Goal: Transaction & Acquisition: Download file/media

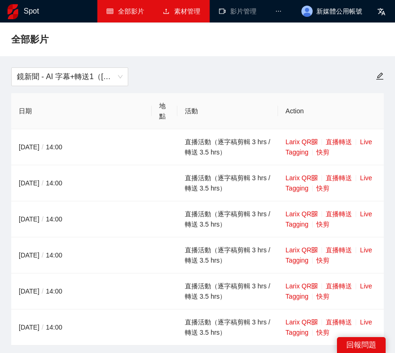
click at [191, 12] on link "素材管理" at bounding box center [181, 10] width 37 height 7
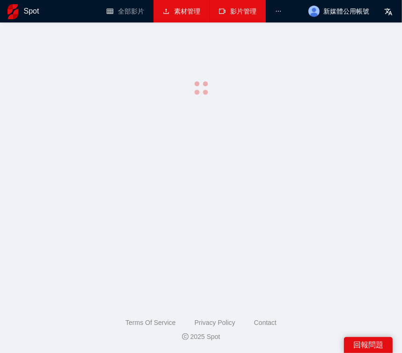
click at [239, 10] on link "影片管理" at bounding box center [237, 10] width 37 height 7
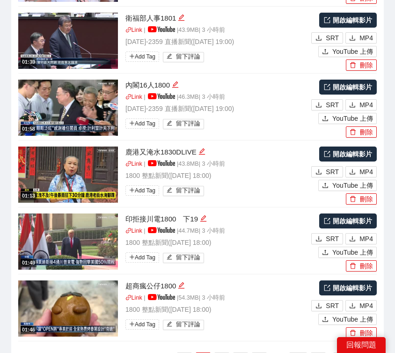
scroll to position [1635, 0]
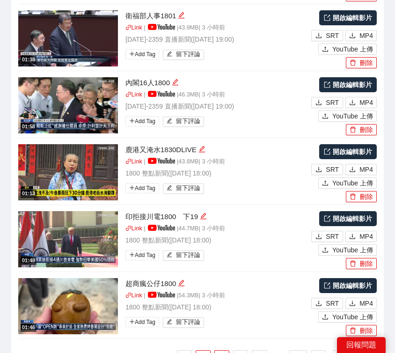
click at [225, 350] on link "2" at bounding box center [222, 357] width 14 height 14
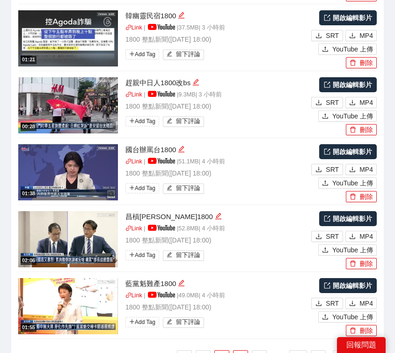
click at [245, 350] on link "3" at bounding box center [240, 357] width 14 height 14
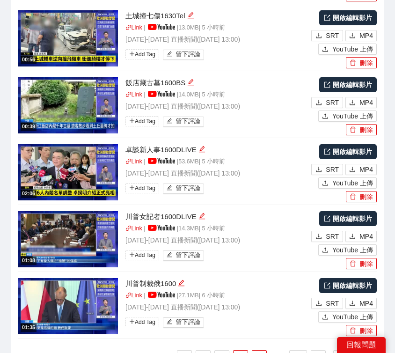
click at [257, 350] on link "4" at bounding box center [259, 357] width 14 height 14
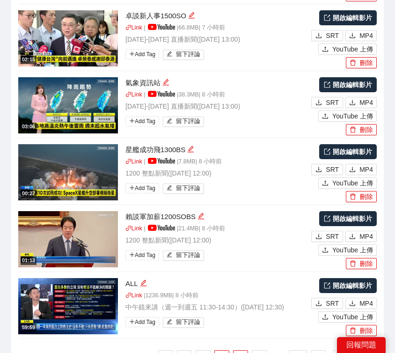
click at [224, 350] on link "3" at bounding box center [222, 357] width 14 height 14
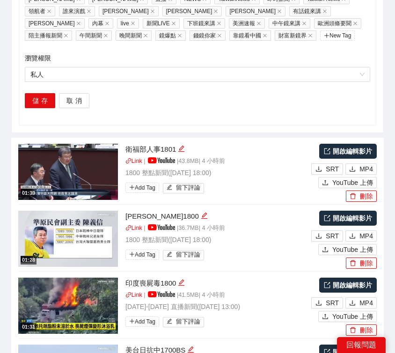
scroll to position [1074, 0]
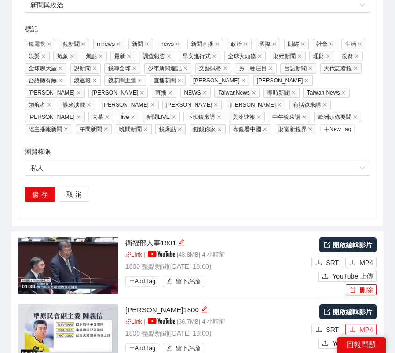
click at [361, 324] on span "MP4" at bounding box center [366, 329] width 14 height 10
click at [362, 257] on span "MP4" at bounding box center [366, 262] width 14 height 10
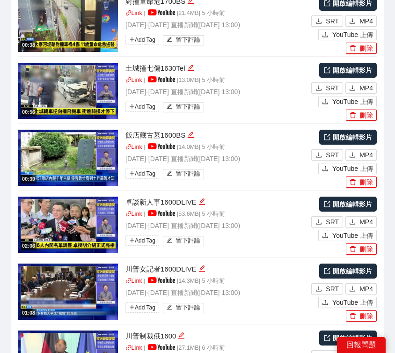
scroll to position [1635, 0]
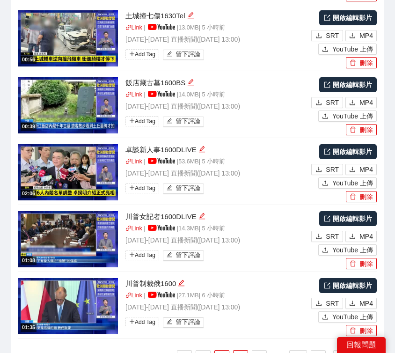
click at [227, 350] on link "2" at bounding box center [222, 357] width 14 height 14
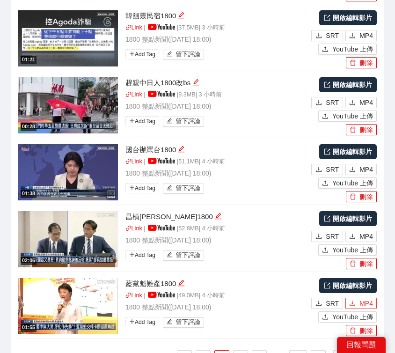
click at [355, 300] on icon "download" at bounding box center [352, 303] width 7 height 7
click at [365, 231] on span "MP4" at bounding box center [366, 236] width 14 height 10
click at [361, 164] on span "MP4" at bounding box center [366, 169] width 14 height 10
click at [202, 350] on link "1" at bounding box center [203, 357] width 14 height 14
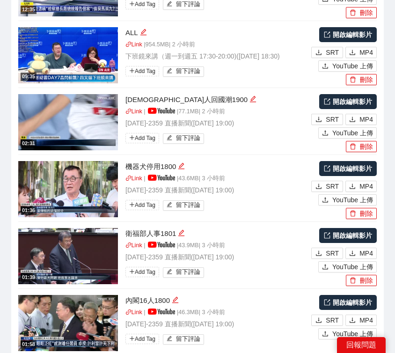
scroll to position [1401, 0]
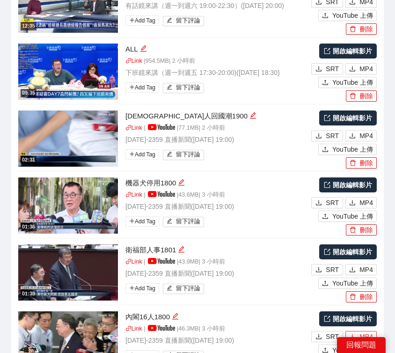
click at [361, 331] on span "MP4" at bounding box center [366, 336] width 14 height 10
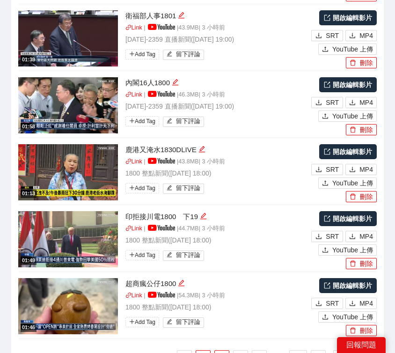
click at [221, 350] on link "2" at bounding box center [222, 357] width 14 height 14
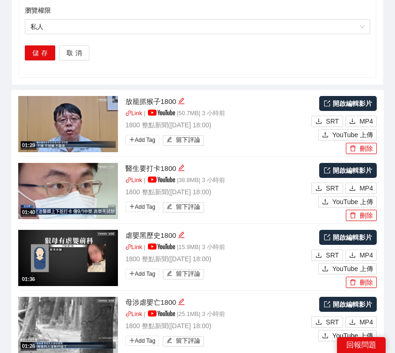
scroll to position [1214, 0]
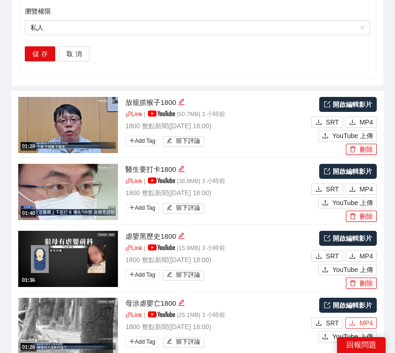
click at [364, 318] on span "MP4" at bounding box center [366, 323] width 14 height 10
click at [364, 251] on span "MP4" at bounding box center [366, 256] width 14 height 10
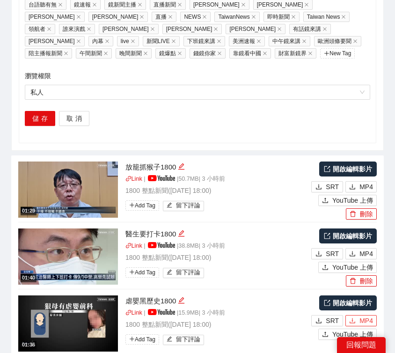
scroll to position [1027, 0]
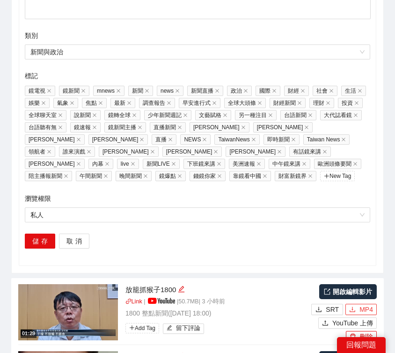
click at [356, 303] on button "MP4" at bounding box center [360, 308] width 31 height 11
